Goal: Transaction & Acquisition: Purchase product/service

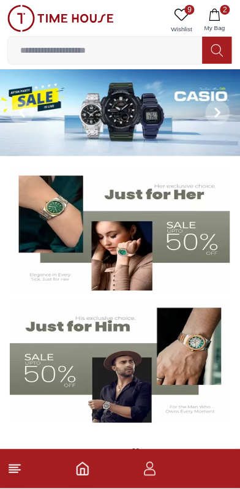
click at [178, 18] on icon at bounding box center [182, 14] width 15 height 15
click at [193, 17] on link "9 Wishlist" at bounding box center [182, 20] width 31 height 31
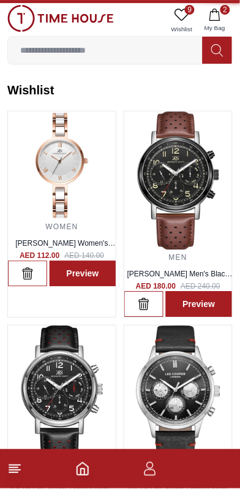
click at [184, 13] on icon at bounding box center [182, 14] width 15 height 15
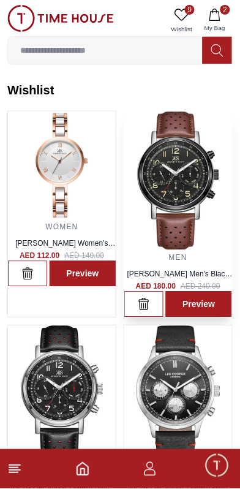
click at [181, 228] on img at bounding box center [178, 180] width 108 height 138
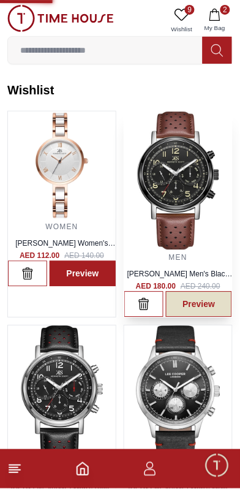
click at [197, 303] on link "Preview" at bounding box center [199, 305] width 66 height 26
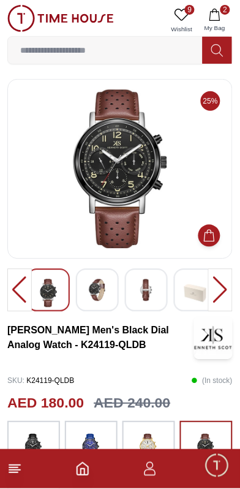
click at [216, 286] on div at bounding box center [220, 290] width 24 height 43
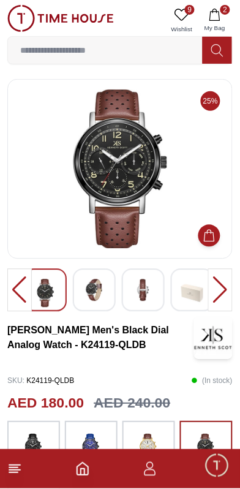
click at [216, 292] on div at bounding box center [220, 290] width 24 height 43
click at [99, 291] on img at bounding box center [94, 290] width 22 height 22
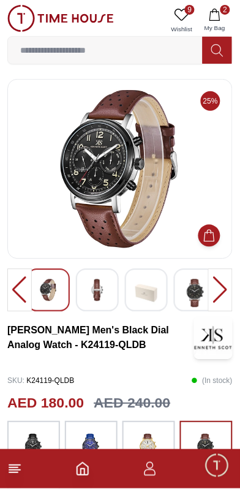
click at [194, 292] on img at bounding box center [195, 293] width 22 height 28
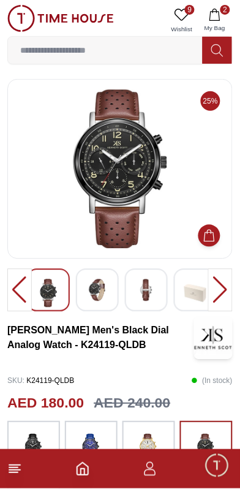
click at [99, 295] on img at bounding box center [97, 290] width 22 height 22
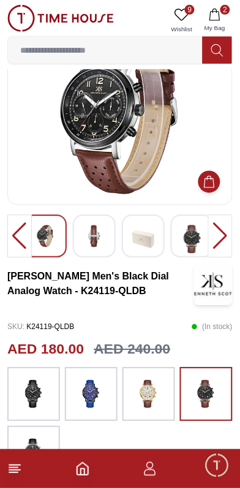
scroll to position [118, 0]
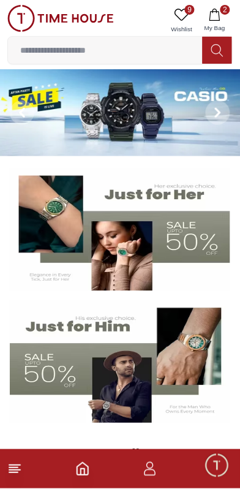
click at [218, 22] on button "2 My Bag" at bounding box center [215, 20] width 36 height 31
